Goal: Information Seeking & Learning: Learn about a topic

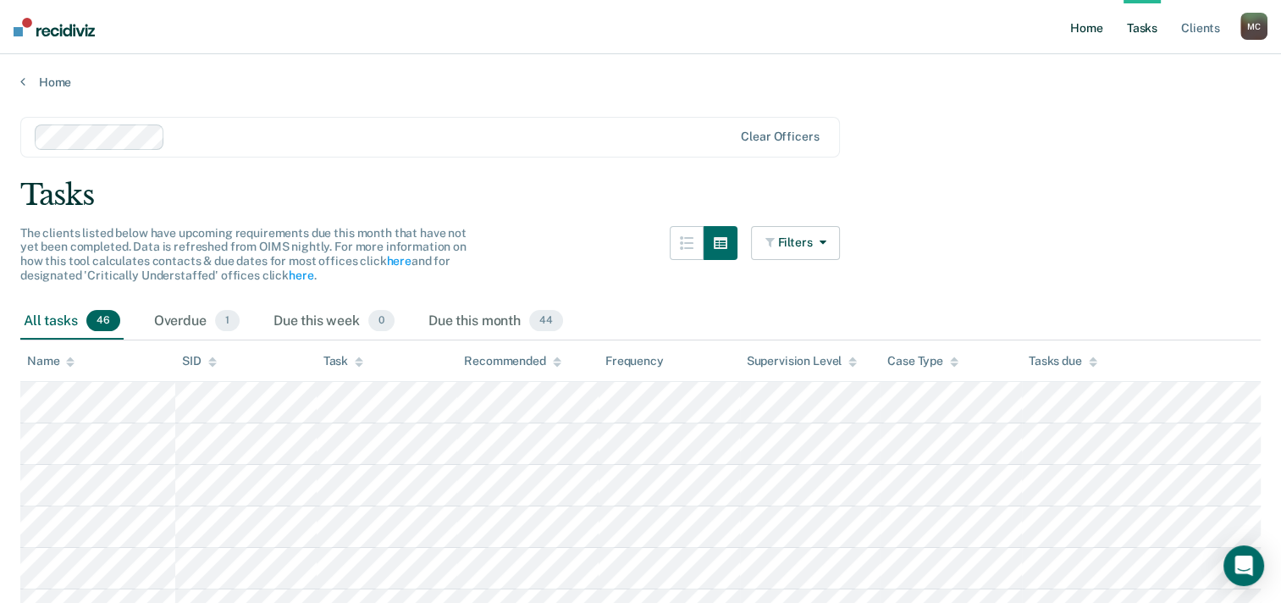
click at [1091, 30] on link "Home" at bounding box center [1086, 27] width 39 height 54
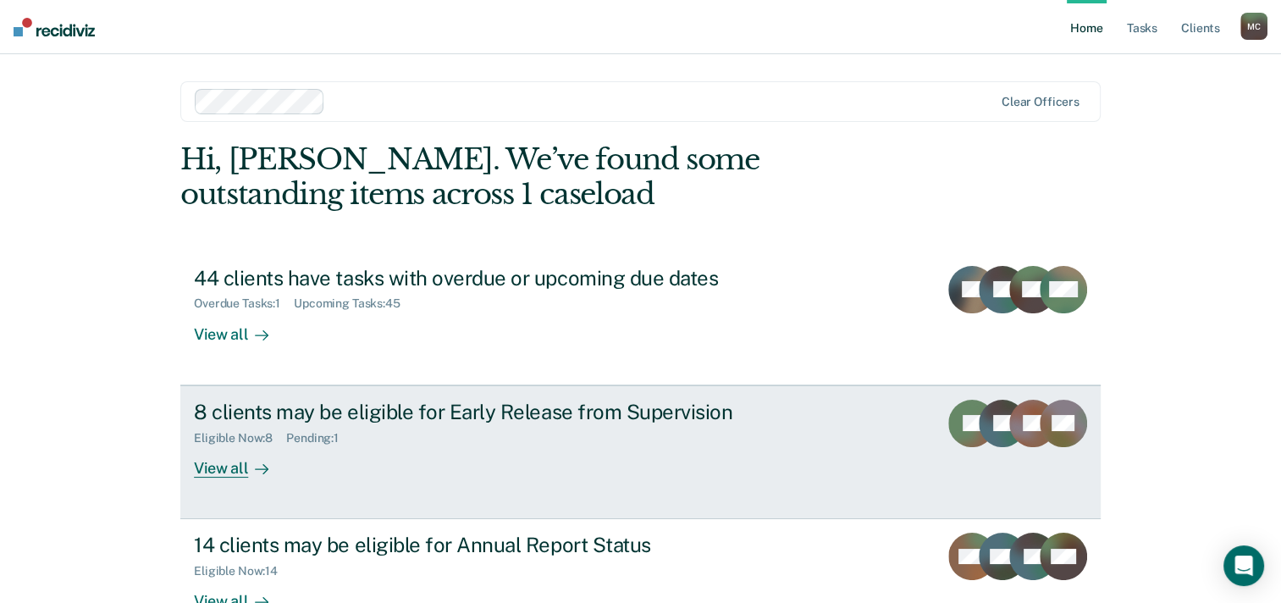
click at [478, 422] on div "8 clients may be eligible for Early Release from Supervision" at bounding box center [491, 412] width 594 height 25
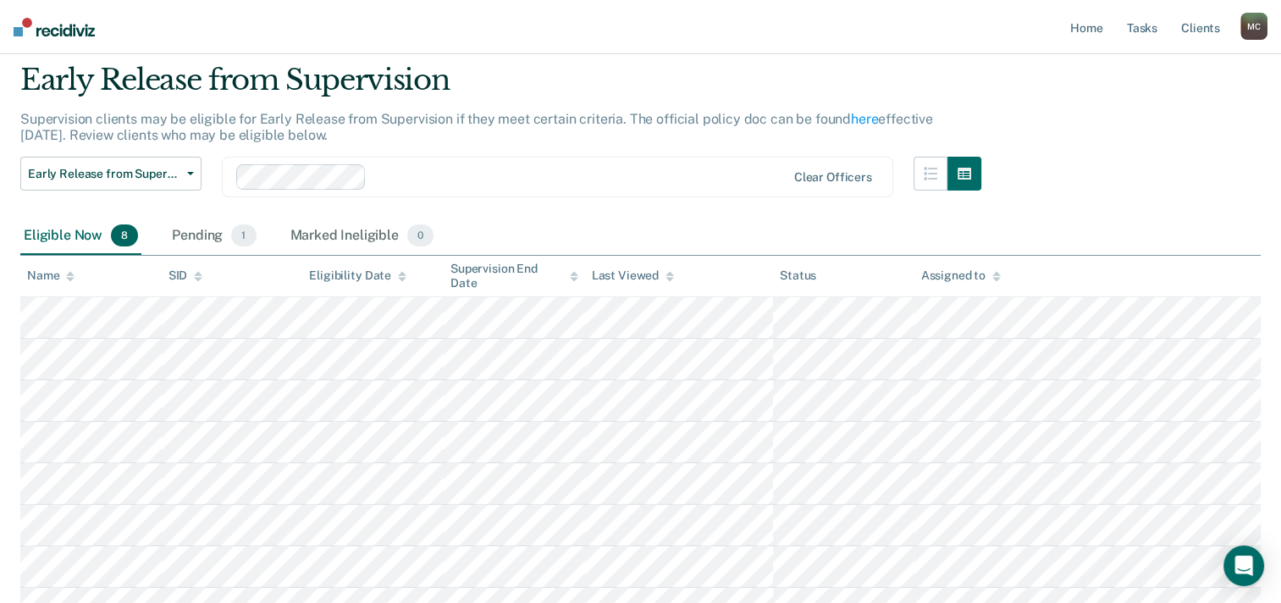
scroll to position [85, 0]
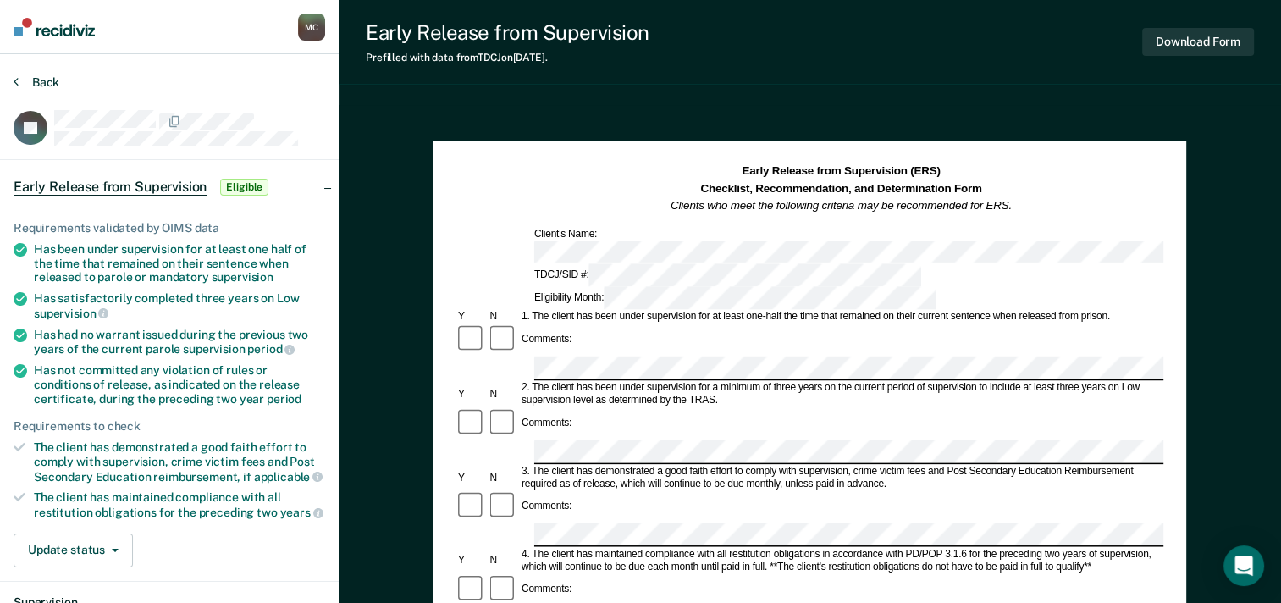
click at [17, 80] on icon at bounding box center [16, 82] width 5 height 14
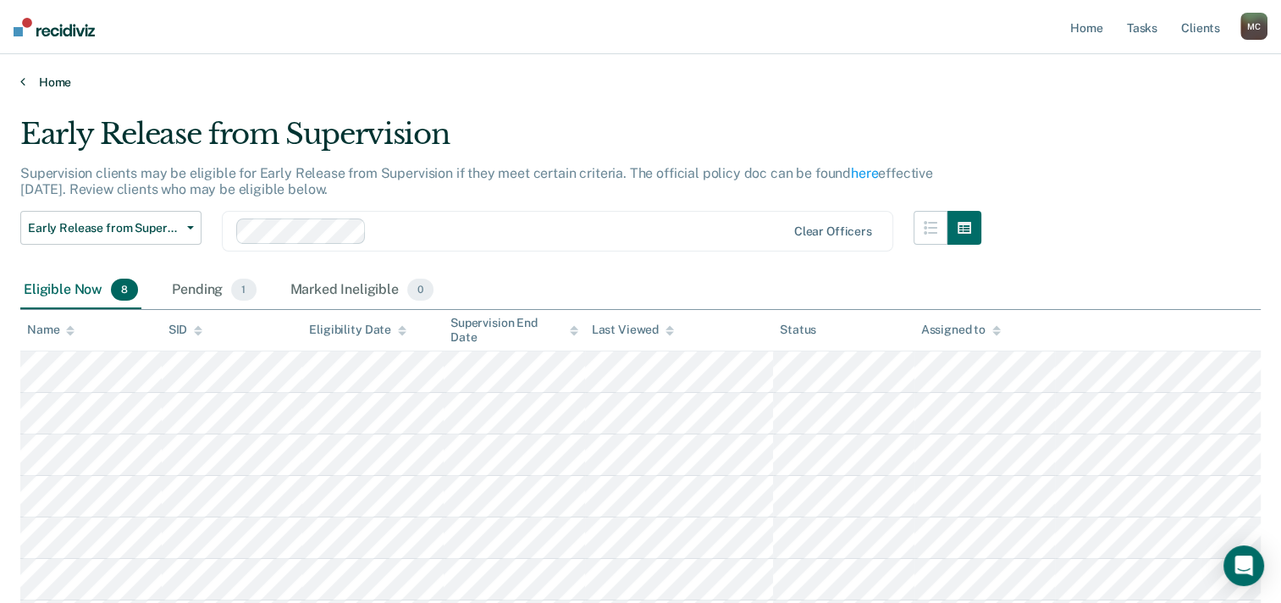
click at [47, 75] on link "Home" at bounding box center [640, 82] width 1240 height 15
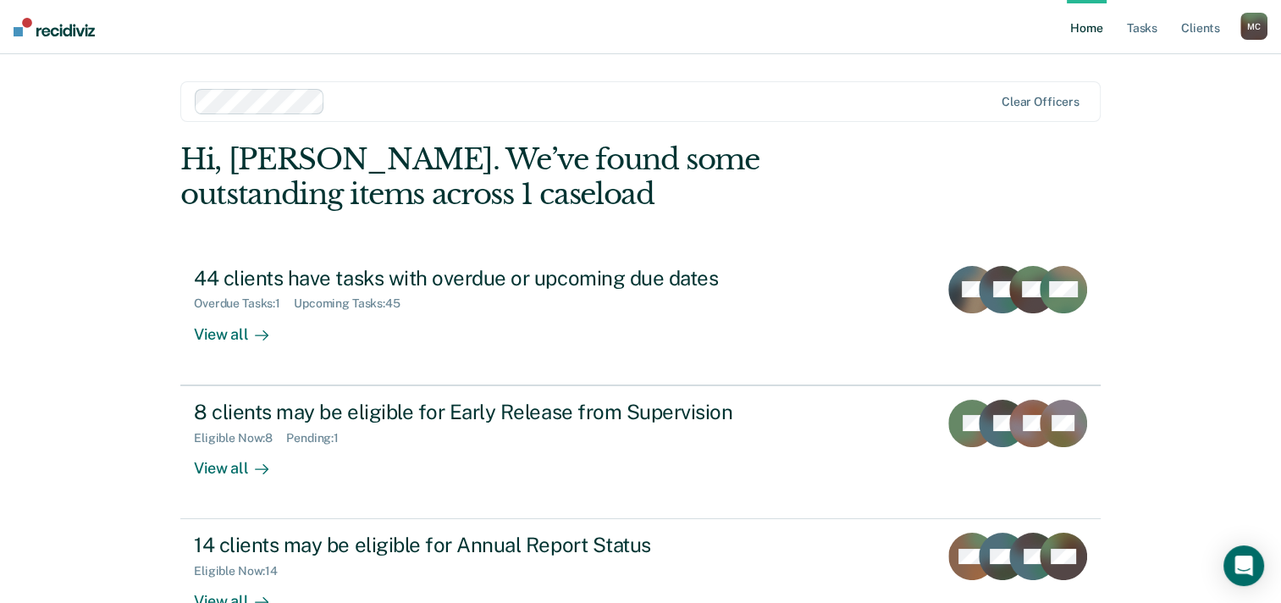
drag, startPoint x: 56, startPoint y: 258, endPoint x: 130, endPoint y: 317, distance: 94.0
click at [54, 259] on div "Home Tasks Client s [PERSON_NAME] M C Profile How it works Log Out Clear office…" at bounding box center [640, 360] width 1281 height 720
click at [1093, 27] on link "Home" at bounding box center [1086, 27] width 39 height 54
click at [1155, 21] on link "Tasks" at bounding box center [1142, 27] width 37 height 54
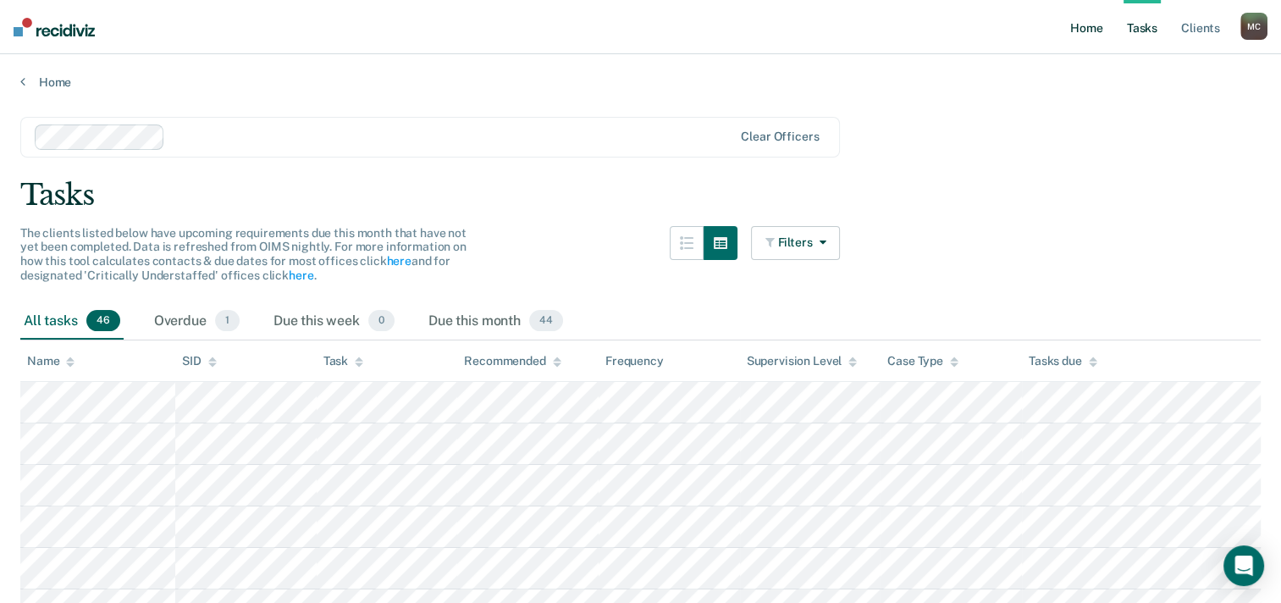
click at [1081, 27] on link "Home" at bounding box center [1086, 27] width 39 height 54
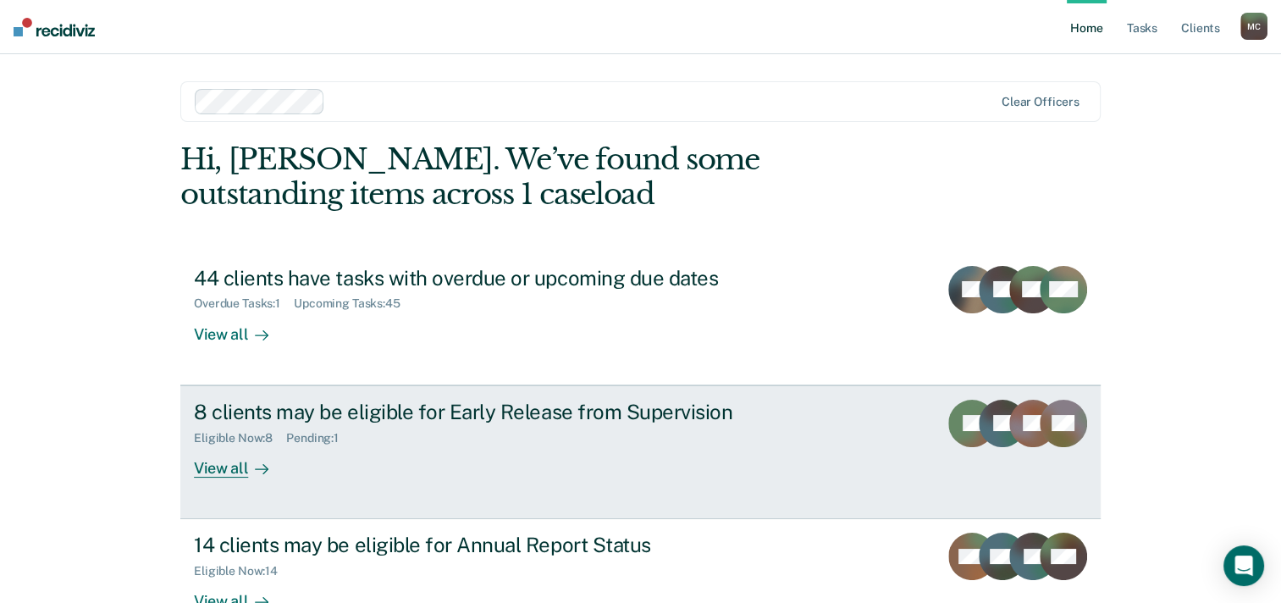
click at [461, 422] on div "8 clients may be eligible for Early Release from Supervision" at bounding box center [491, 412] width 594 height 25
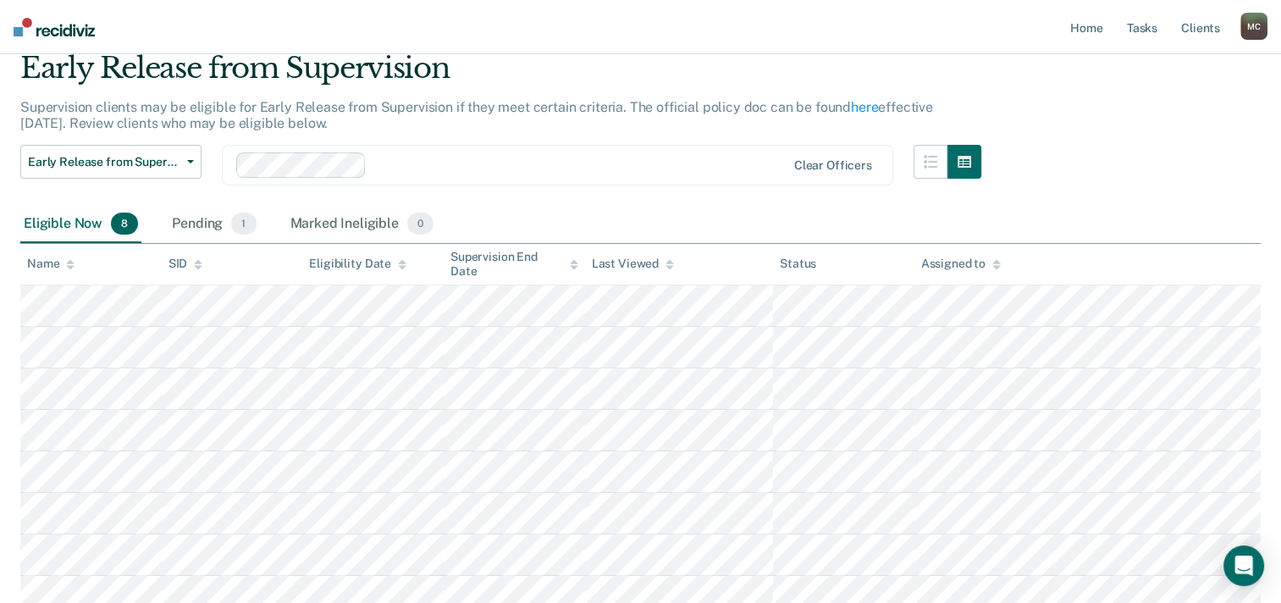
scroll to position [169, 0]
